Goal: Information Seeking & Learning: Learn about a topic

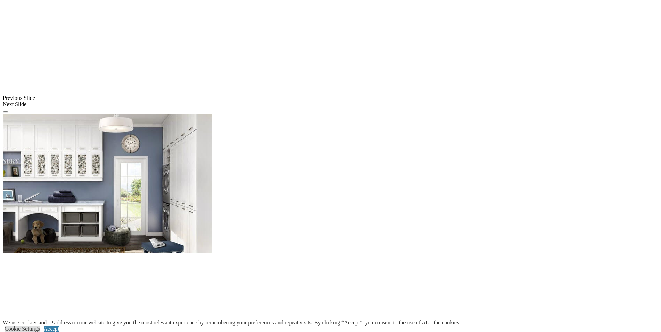
scroll to position [580, 0]
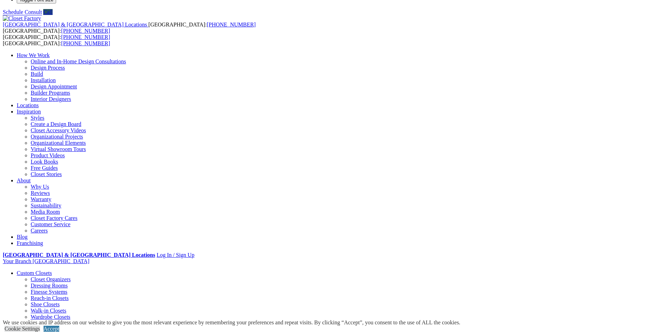
scroll to position [0, 0]
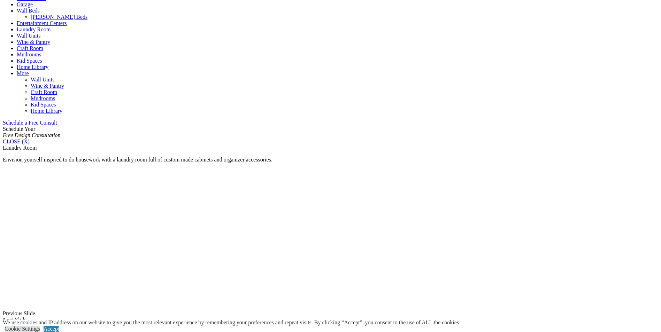
scroll to position [464, 0]
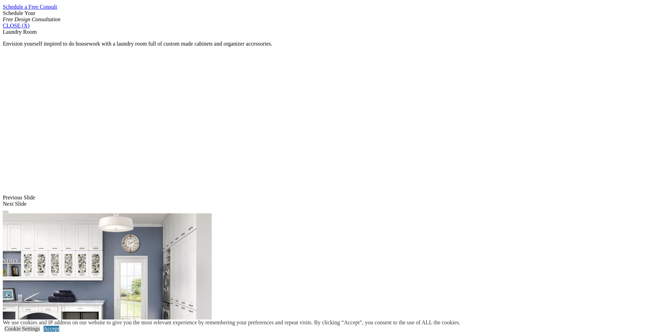
drag, startPoint x: 547, startPoint y: 16, endPoint x: 661, endPoint y: 70, distance: 125.4
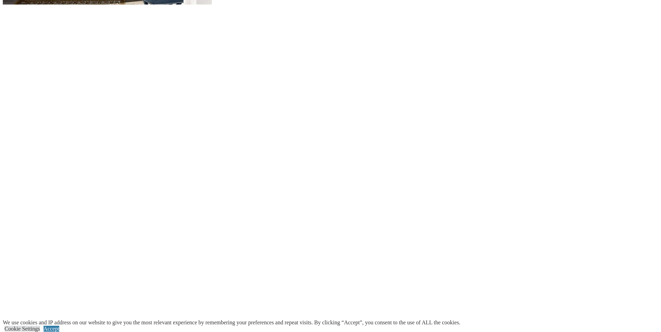
scroll to position [755, 0]
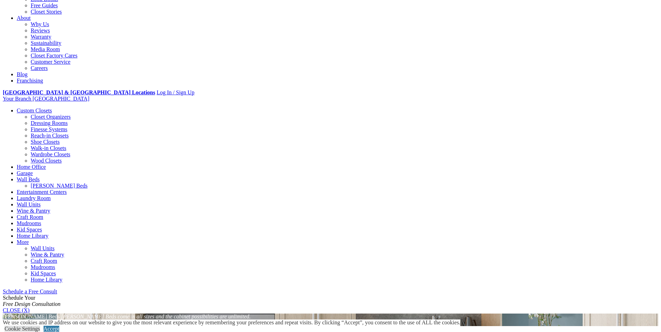
scroll to position [232, 0]
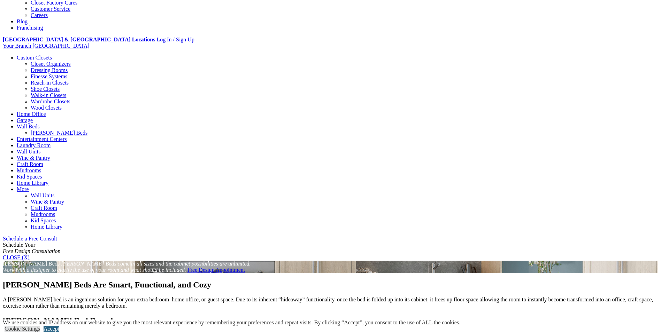
click at [59, 326] on link "Accept" at bounding box center [52, 329] width 16 height 6
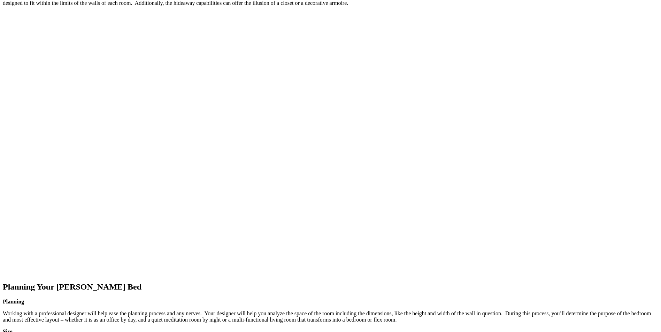
scroll to position [755, 0]
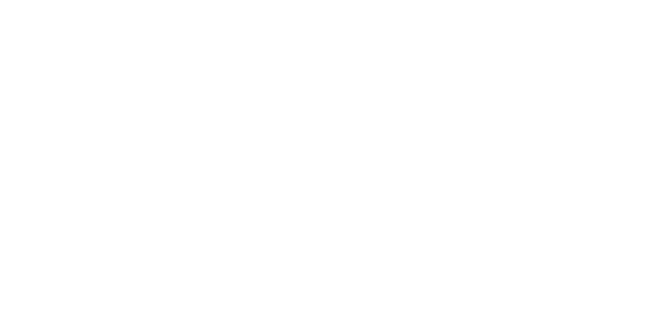
scroll to position [1161, 0]
